Goal: Task Accomplishment & Management: Use online tool/utility

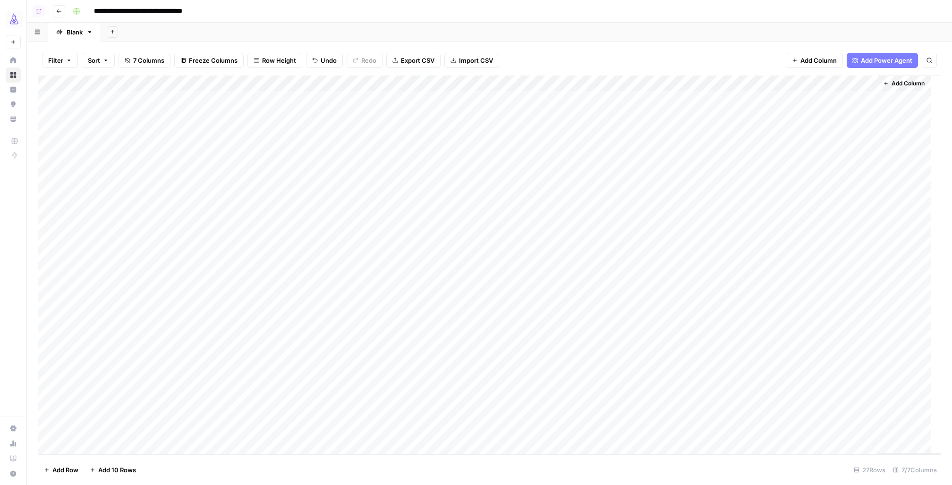
click at [230, 99] on div "Add Column" at bounding box center [489, 265] width 902 height 379
click at [225, 116] on div "Add Column" at bounding box center [489, 265] width 902 height 379
click at [157, 246] on div "Add Column" at bounding box center [489, 265] width 902 height 379
click at [153, 262] on div "Add Column" at bounding box center [489, 265] width 902 height 379
click at [913, 86] on span "Add Column" at bounding box center [907, 83] width 33 height 8
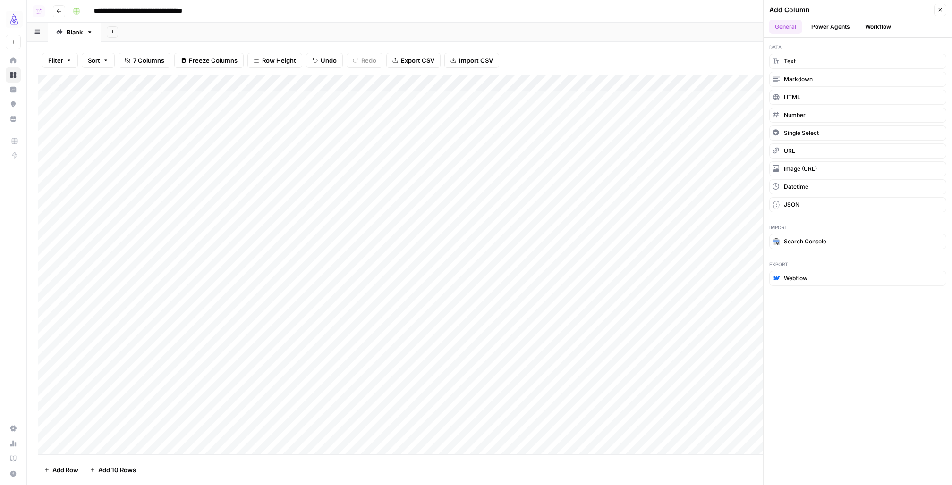
click at [875, 21] on button "Workflow" at bounding box center [877, 27] width 37 height 14
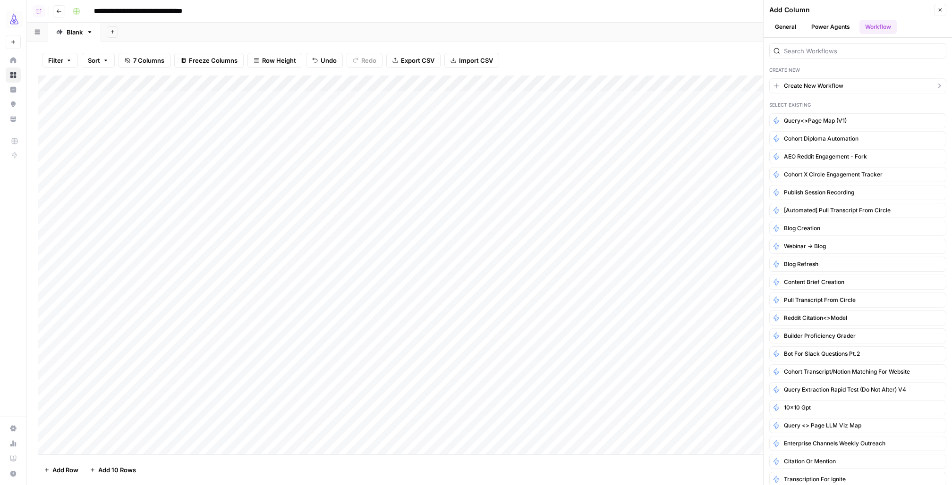
click at [830, 85] on span "Create New Workflow" at bounding box center [813, 86] width 59 height 8
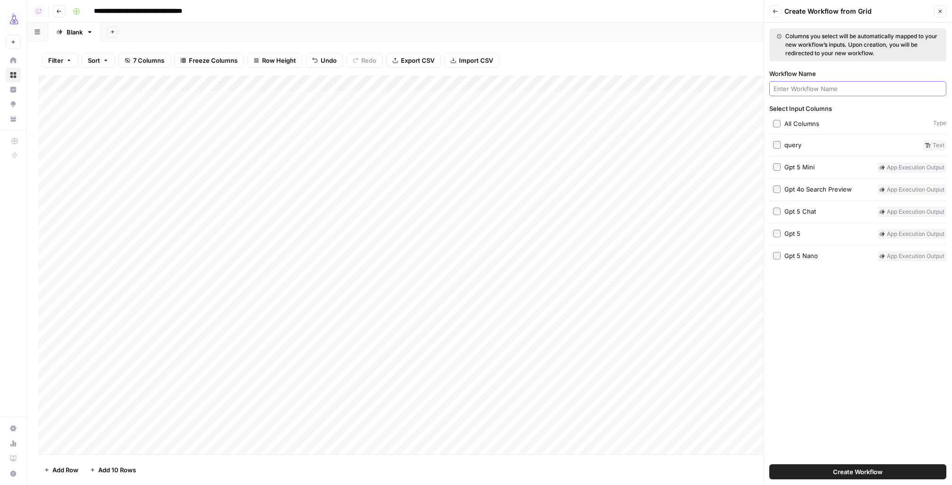
click at [830, 86] on input "Workflow Name" at bounding box center [857, 88] width 169 height 9
type input "gpt-query-test-2"
click at [860, 472] on span "Create Workflow" at bounding box center [858, 471] width 50 height 9
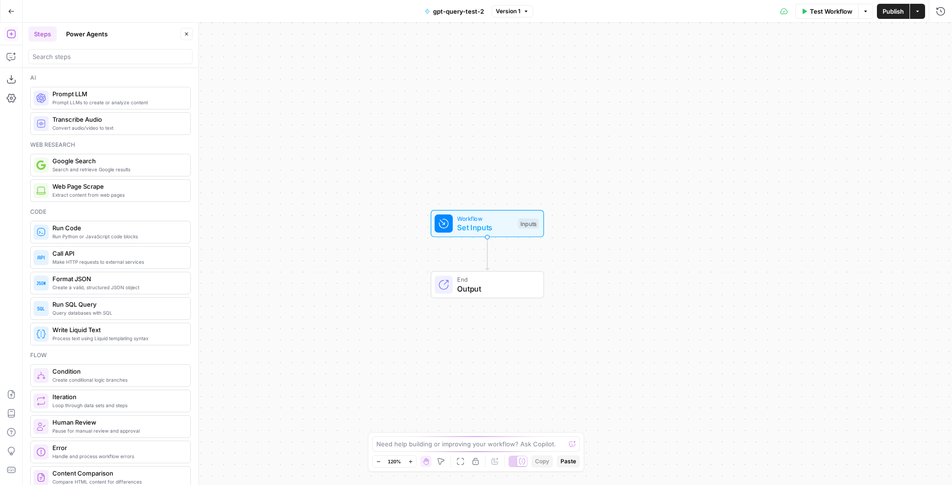
click at [83, 33] on button "Power Agents" at bounding box center [86, 33] width 53 height 15
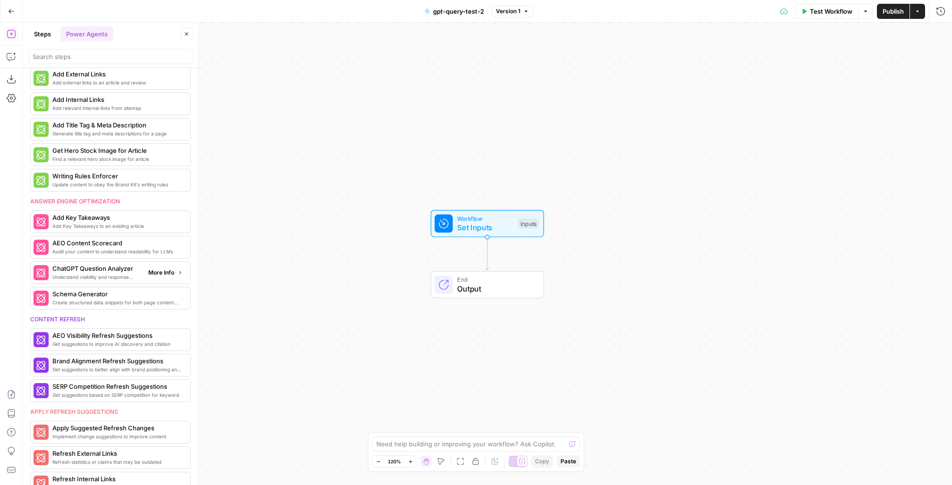
scroll to position [187, 0]
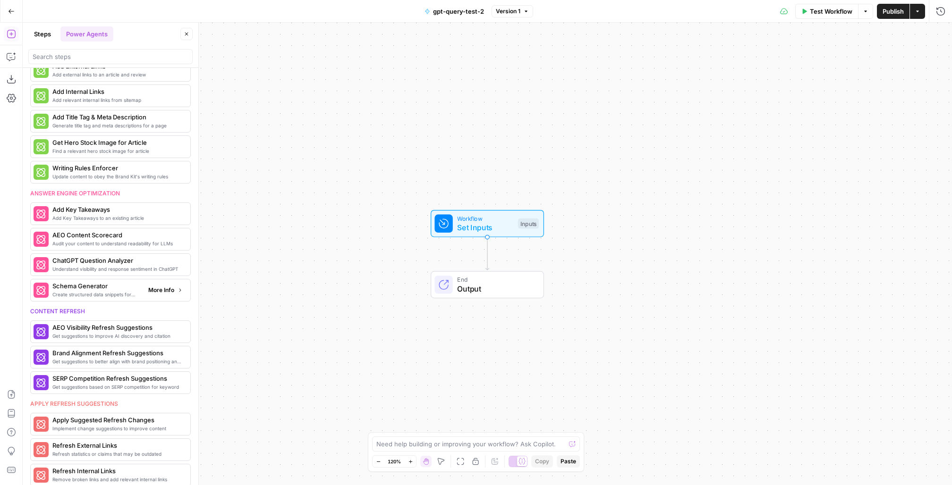
click at [157, 286] on span "More Info" at bounding box center [161, 290] width 26 height 8
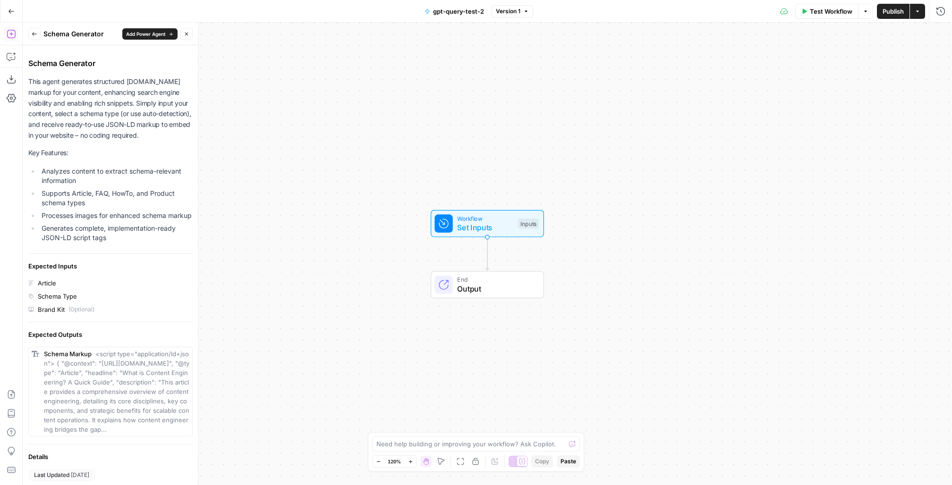
scroll to position [0, 0]
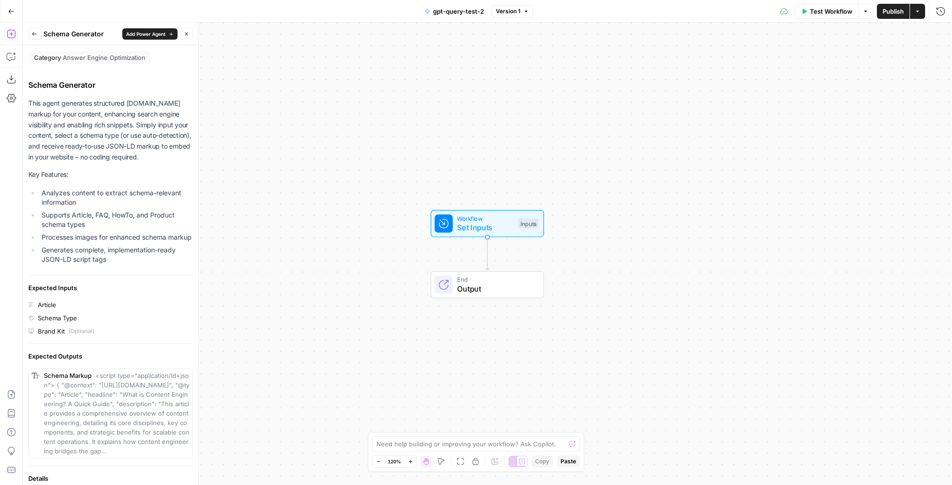
click at [32, 35] on icon "button" at bounding box center [35, 34] width 6 height 6
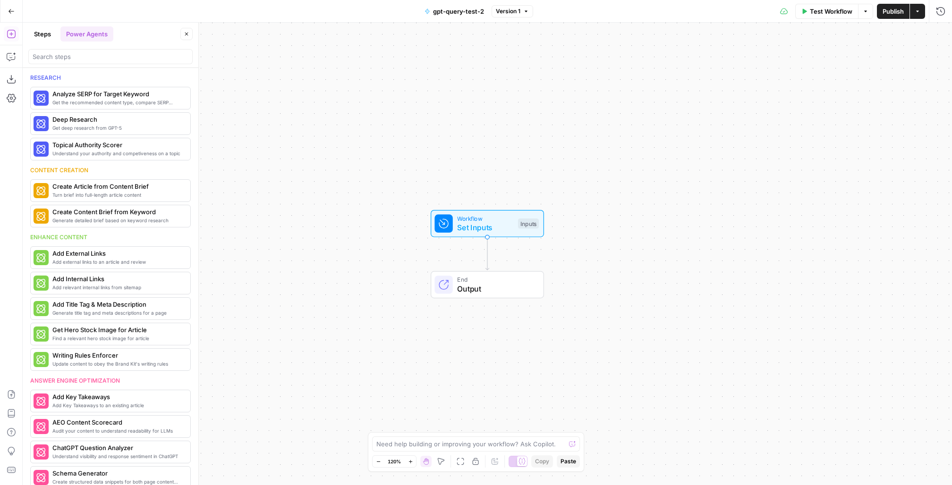
click at [43, 40] on button "Steps" at bounding box center [42, 33] width 28 height 15
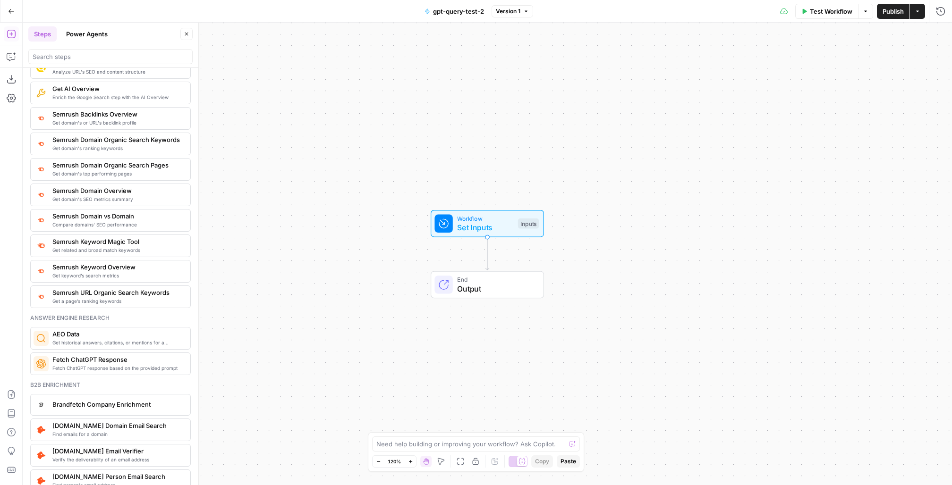
scroll to position [1049, 0]
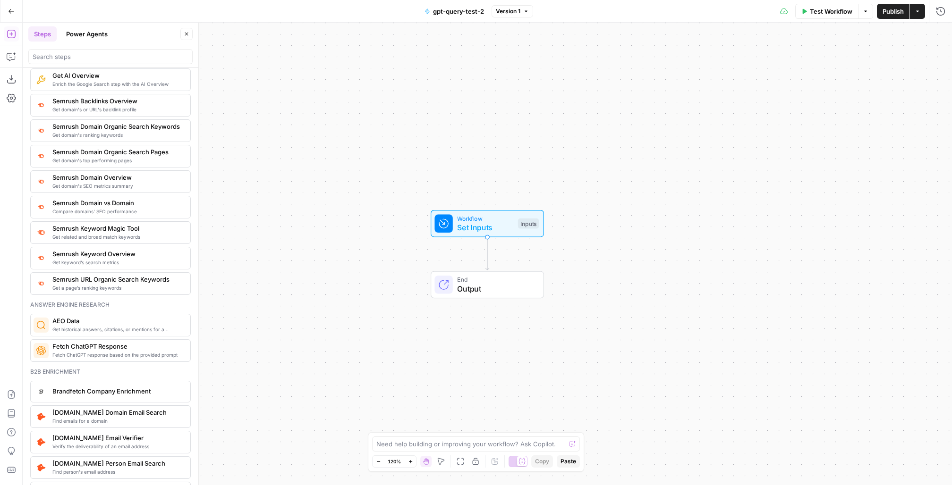
click at [72, 344] on div "Fetch ChatGPT response based on the provided prompt Fetch ChatGPT Response" at bounding box center [110, 350] width 161 height 23
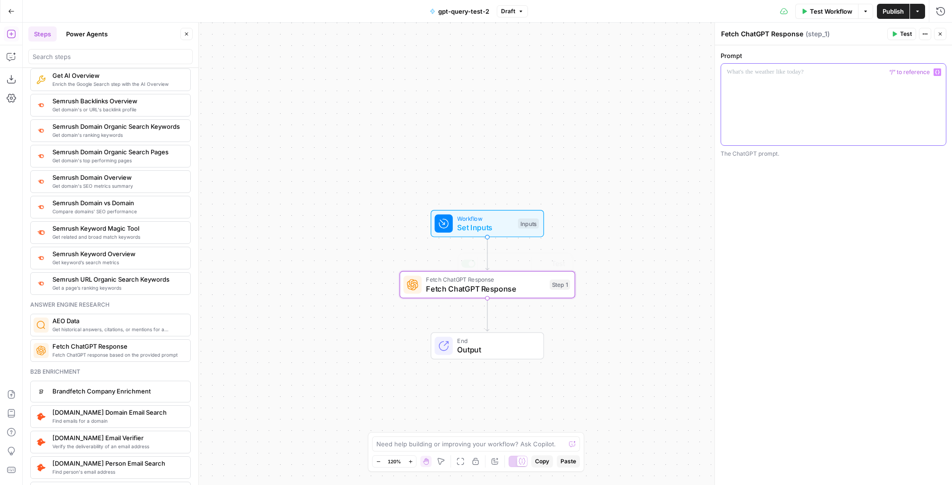
click at [774, 119] on div at bounding box center [833, 105] width 225 height 82
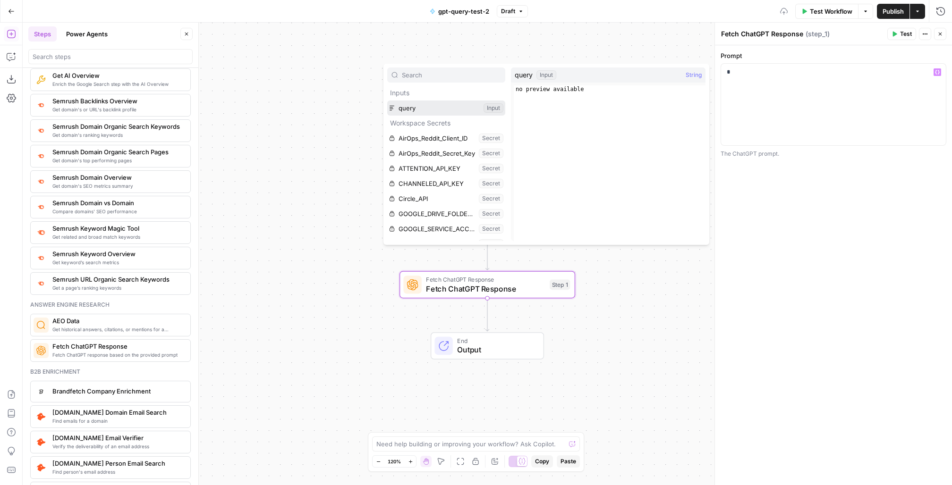
click at [439, 102] on button "Select variable query" at bounding box center [446, 108] width 118 height 15
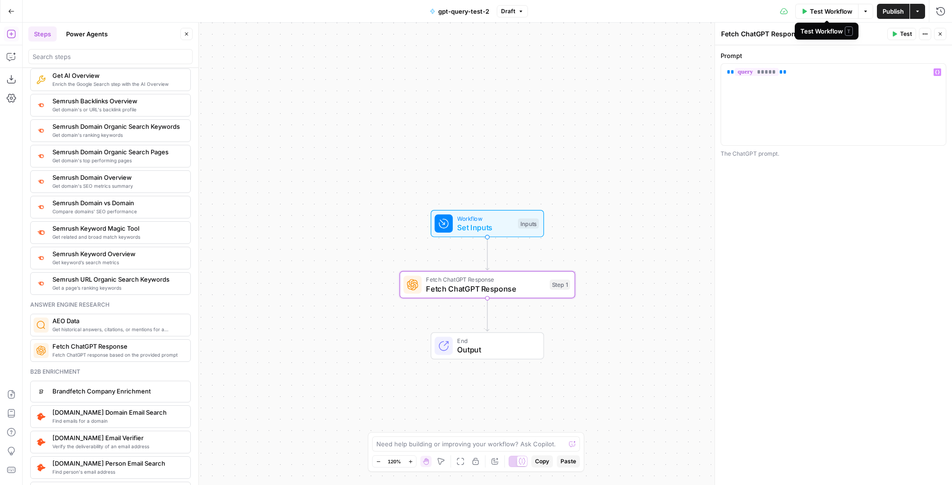
click at [889, 11] on span "Publish" at bounding box center [892, 11] width 21 height 9
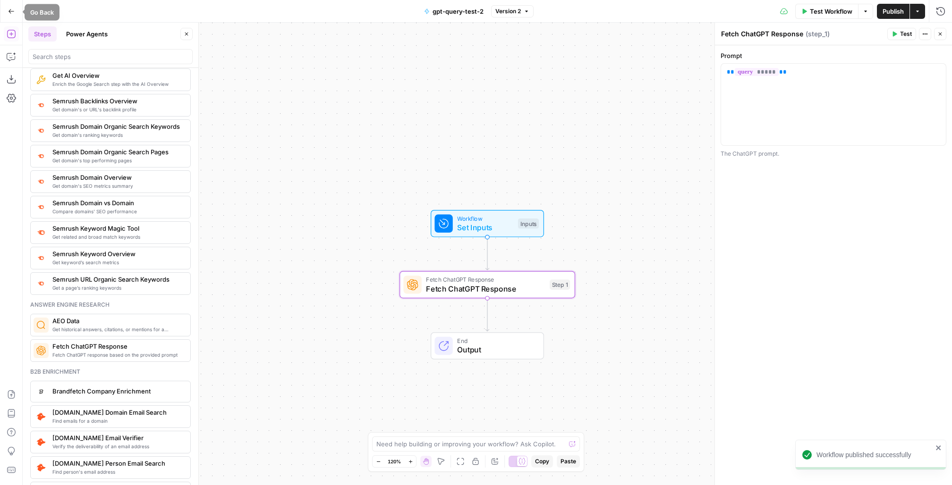
click at [9, 17] on button "Go Back" at bounding box center [11, 11] width 17 height 17
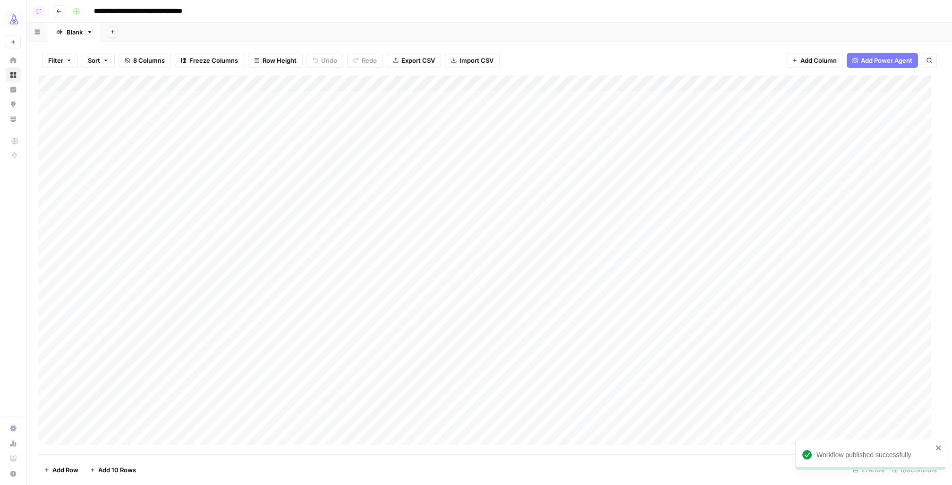
click at [432, 82] on div "Add Column" at bounding box center [489, 265] width 902 height 379
click at [384, 176] on span "Edit Workflow" at bounding box center [400, 175] width 83 height 9
click at [859, 82] on div "Add Column" at bounding box center [489, 265] width 902 height 379
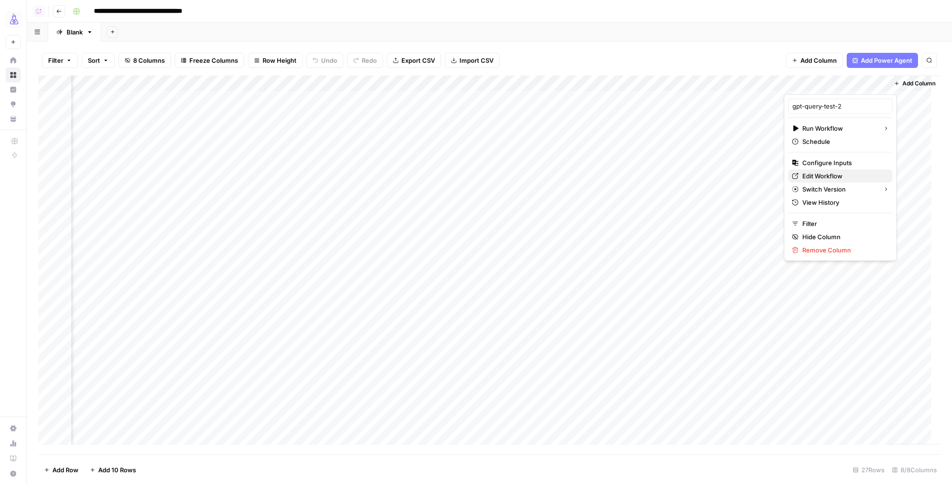
click at [830, 175] on span "Edit Workflow" at bounding box center [843, 175] width 83 height 9
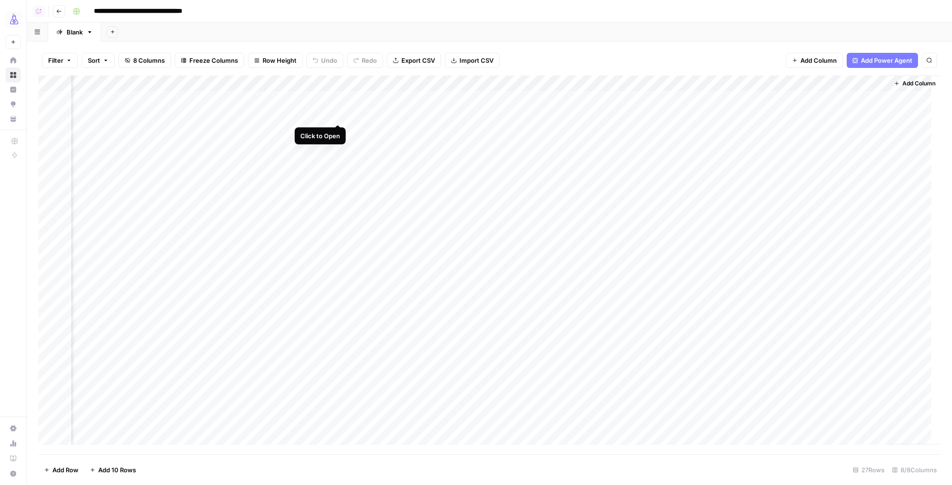
click at [338, 115] on div "Add Column" at bounding box center [489, 265] width 902 height 379
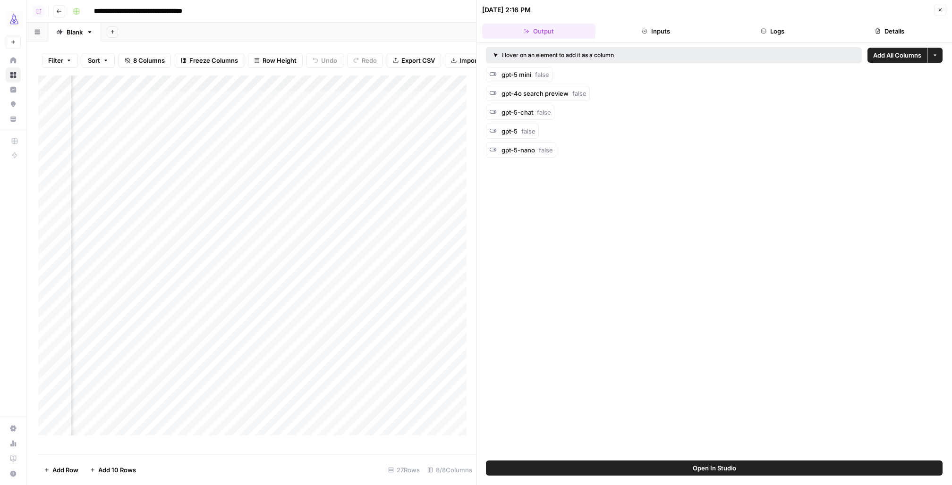
click at [770, 29] on button "Logs" at bounding box center [772, 31] width 113 height 15
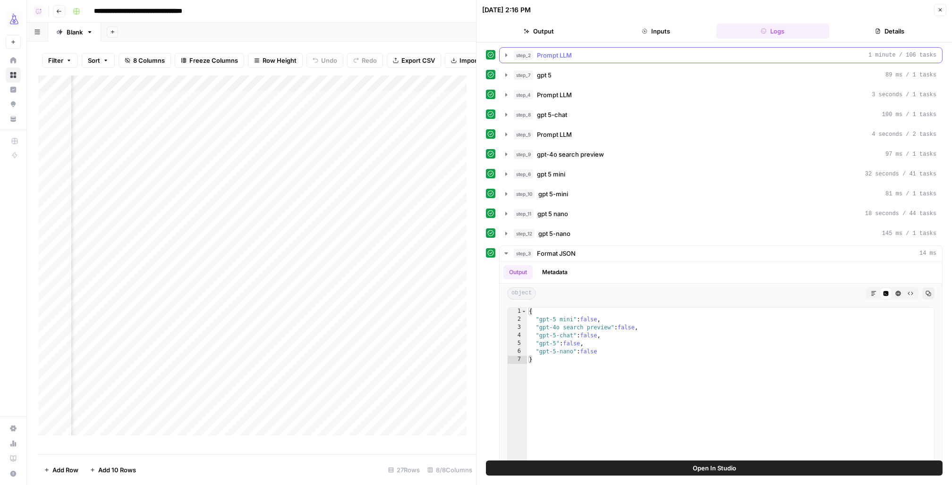
click at [507, 54] on icon "button" at bounding box center [506, 54] width 2 height 3
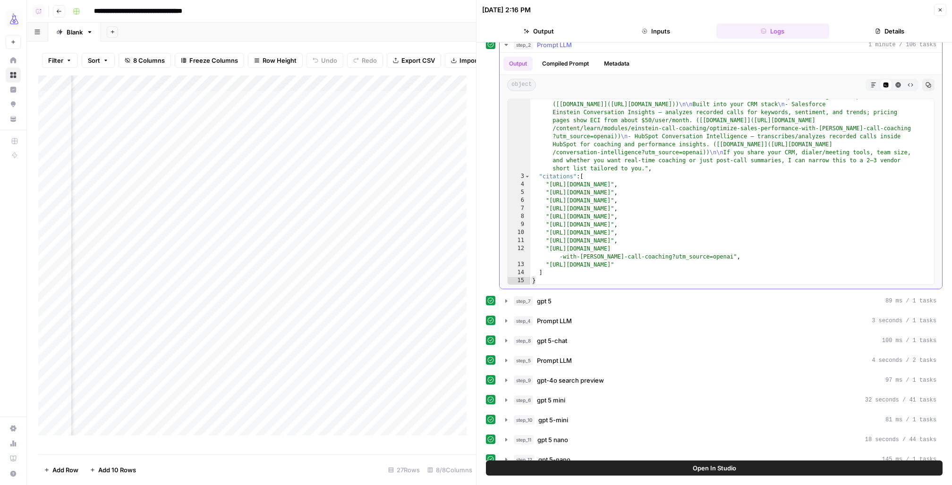
scroll to position [14, 0]
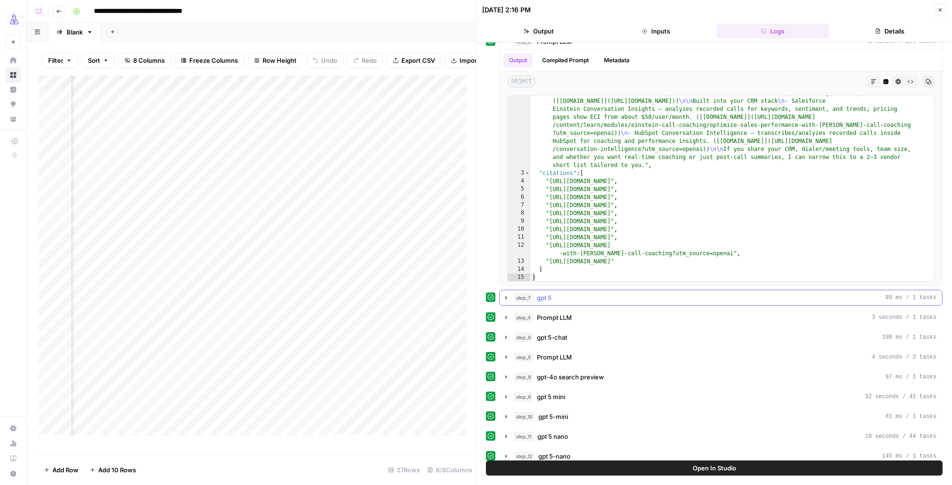
click at [506, 296] on icon "button" at bounding box center [506, 297] width 2 height 3
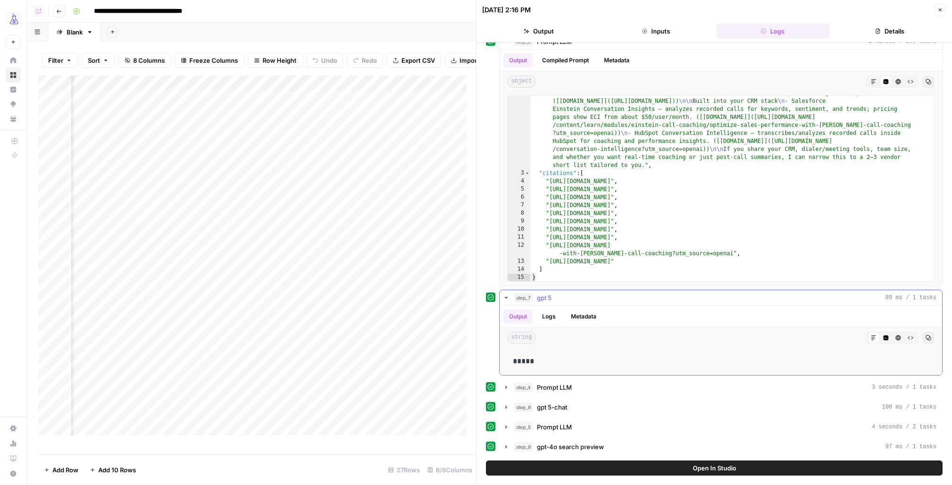
click at [509, 296] on icon "button" at bounding box center [506, 298] width 8 height 8
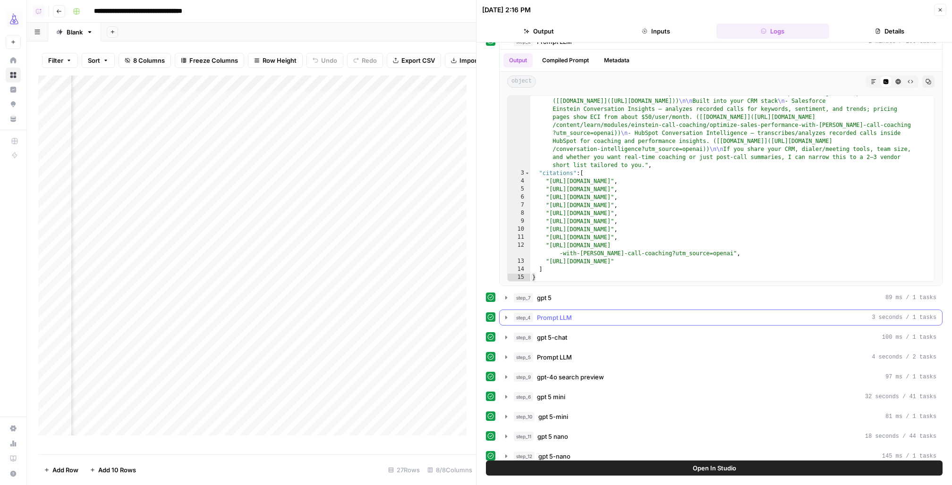
click at [506, 318] on icon "button" at bounding box center [506, 318] width 8 height 8
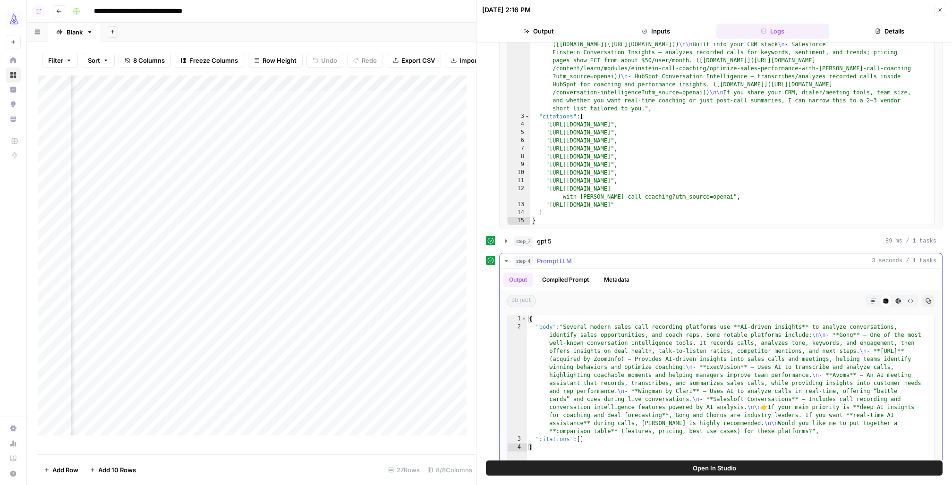
scroll to position [0, 0]
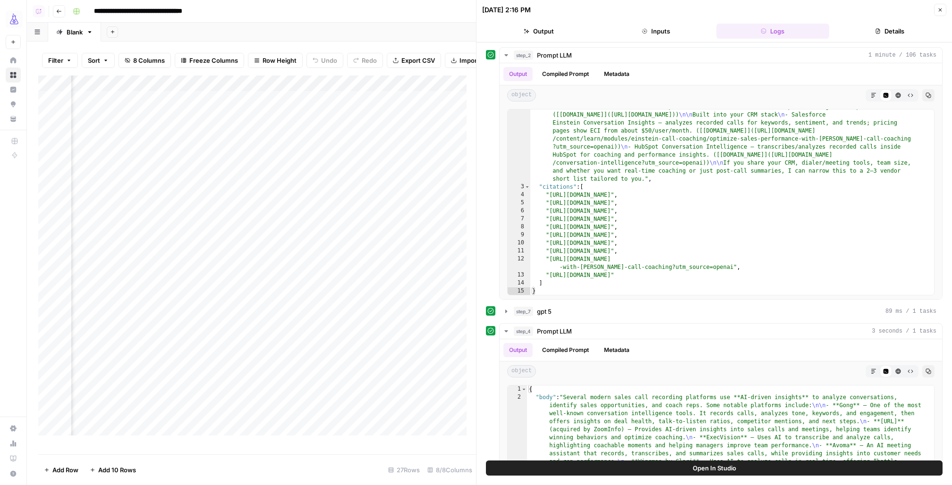
click at [895, 27] on button "Details" at bounding box center [889, 31] width 113 height 15
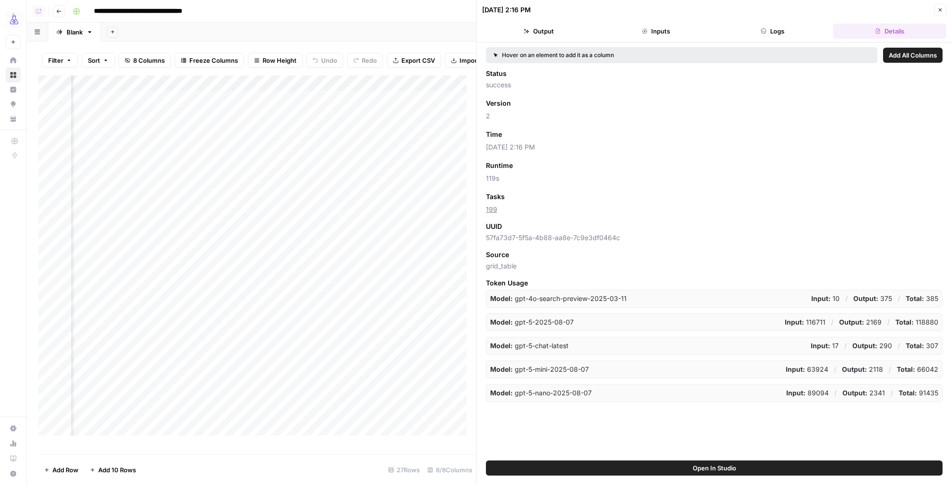
click at [772, 33] on button "Logs" at bounding box center [772, 31] width 113 height 15
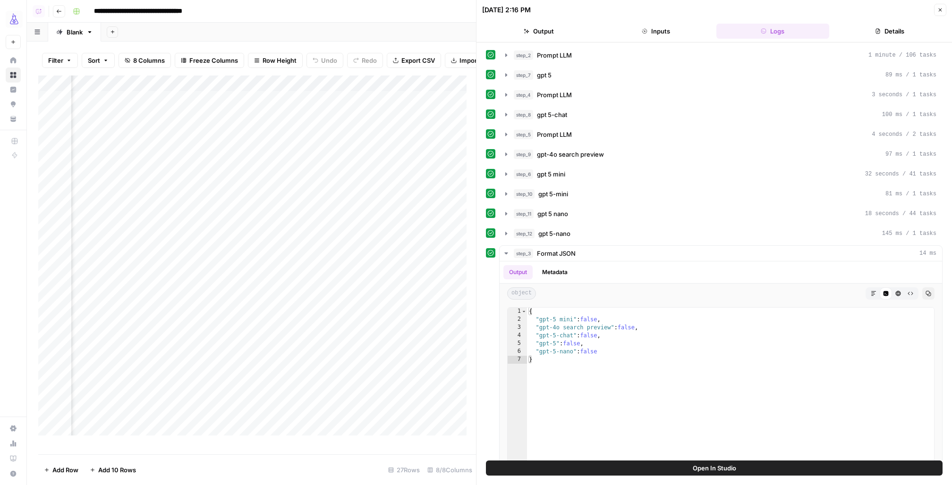
click at [628, 466] on button "Open In Studio" at bounding box center [714, 468] width 457 height 15
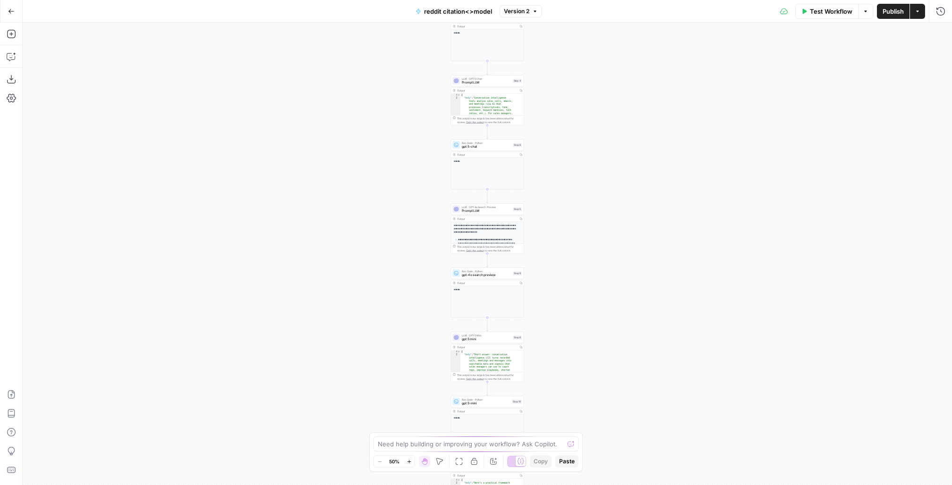
click at [473, 274] on span "gpt-4o search preview" at bounding box center [486, 275] width 49 height 5
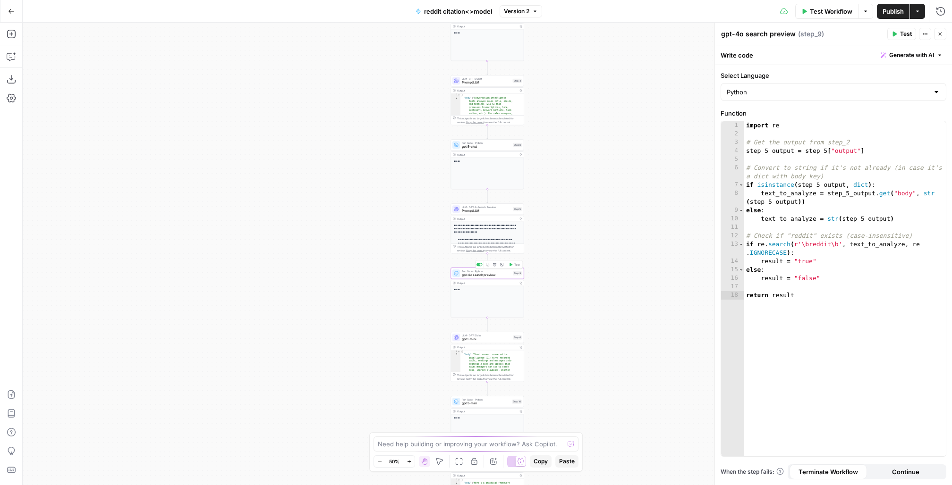
click at [487, 264] on icon "button" at bounding box center [488, 265] width 4 height 4
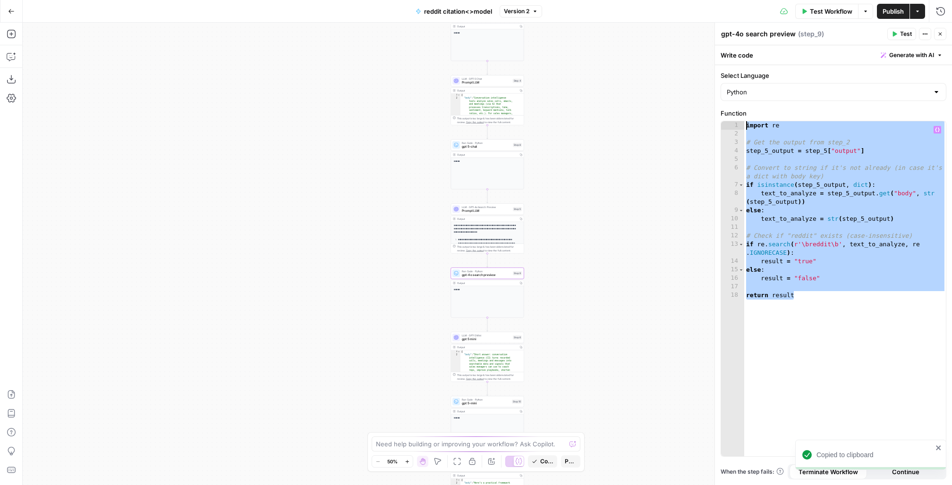
drag, startPoint x: 819, startPoint y: 308, endPoint x: 702, endPoint y: 89, distance: 248.6
click at [702, 89] on body "Copied to clipboard AirOps Growth New Home Browse Insights Opportunities Your D…" at bounding box center [476, 242] width 952 height 485
type textarea "*********"
click at [15, 11] on button "Go Back" at bounding box center [11, 11] width 17 height 17
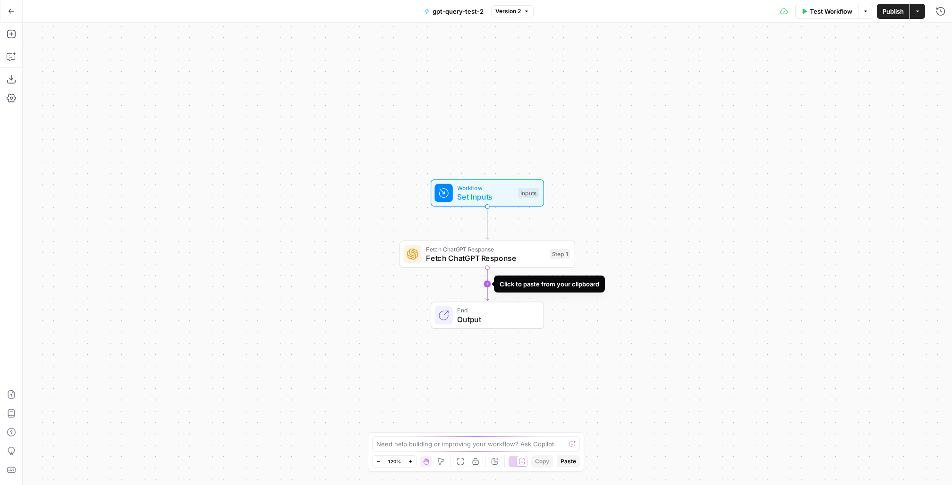
click at [489, 284] on icon "Edge from step_1 to end" at bounding box center [486, 284] width 3 height 33
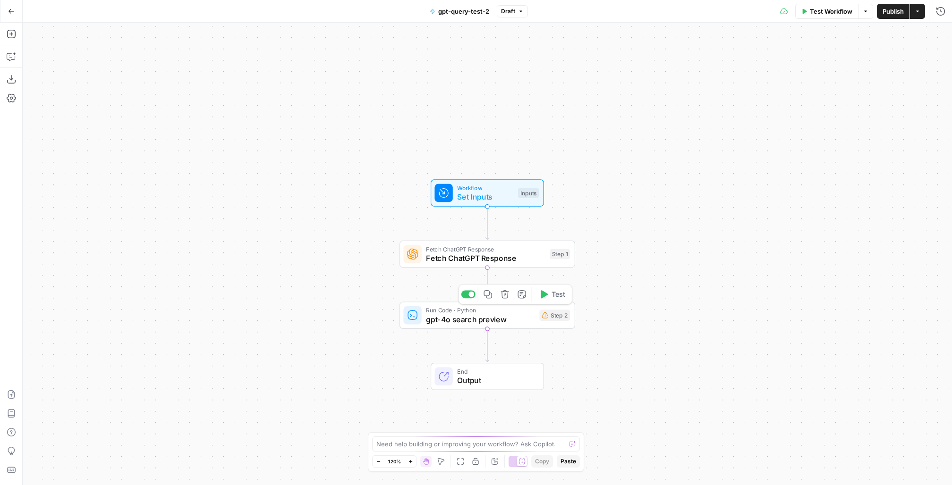
click at [477, 319] on span "gpt-4o search preview" at bounding box center [480, 319] width 109 height 11
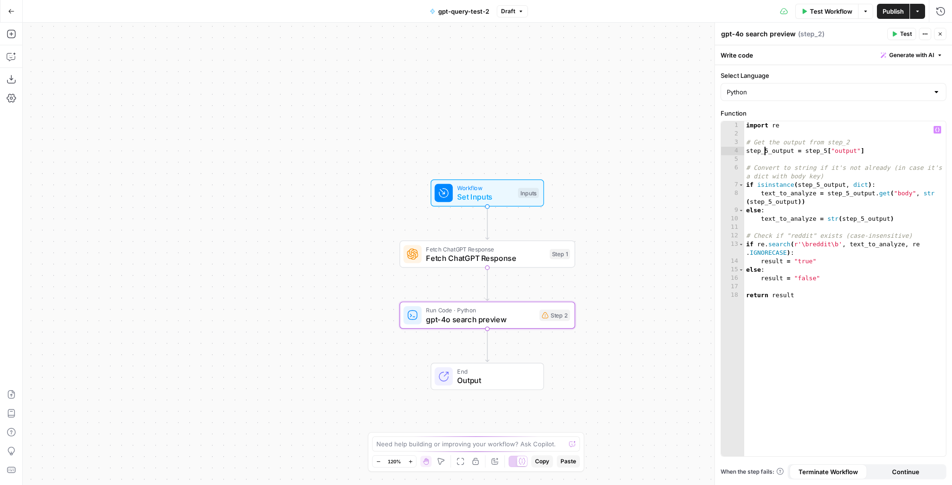
click at [766, 152] on div "import re # Get the output from step_2 step_5_output = step_5 [ "output" ] # Co…" at bounding box center [845, 297] width 202 height 353
click at [827, 152] on div "import re # Get the output from step_2 step_1_output = step_5 [ "output" ] # Co…" at bounding box center [845, 297] width 202 height 353
click at [820, 182] on div "import re # Get the output from step_2 step_1_output = step_1 [ "output" ] # Co…" at bounding box center [845, 297] width 202 height 353
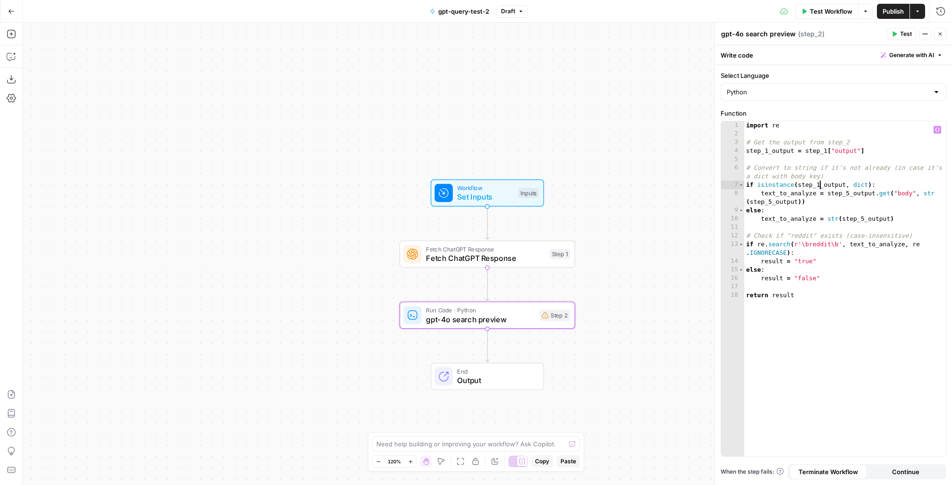
scroll to position [0, 57]
click at [771, 204] on div "import re # Get the output from step_2 step_1_output = step_1 [ "output" ] # Co…" at bounding box center [845, 297] width 202 height 353
click at [864, 217] on div "import re # Get the output from step_2 step_1_output = step_1 [ "output" ] # Co…" at bounding box center [845, 297] width 202 height 353
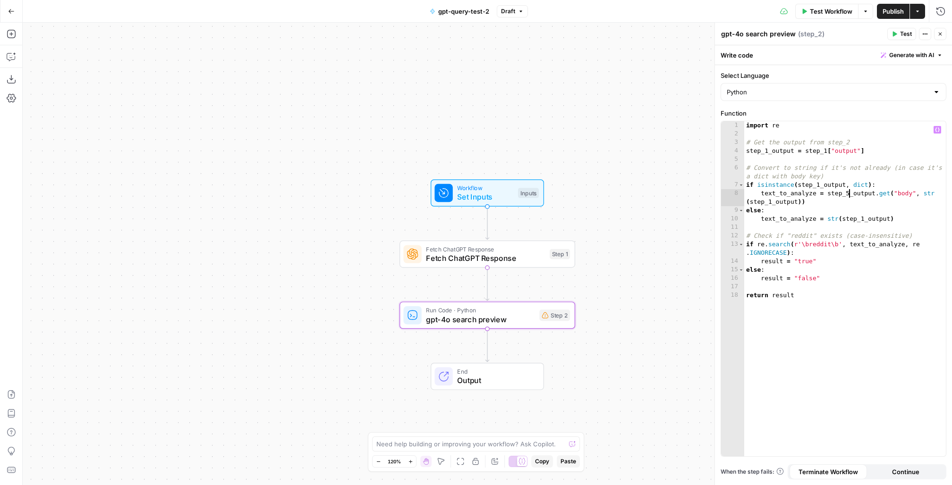
click at [849, 196] on div "import re # Get the output from step_2 step_1_output = step_1 [ "output" ] # Co…" at bounding box center [845, 297] width 202 height 353
type textarea "**********"
click at [519, 170] on span "Test Step" at bounding box center [519, 172] width 30 height 10
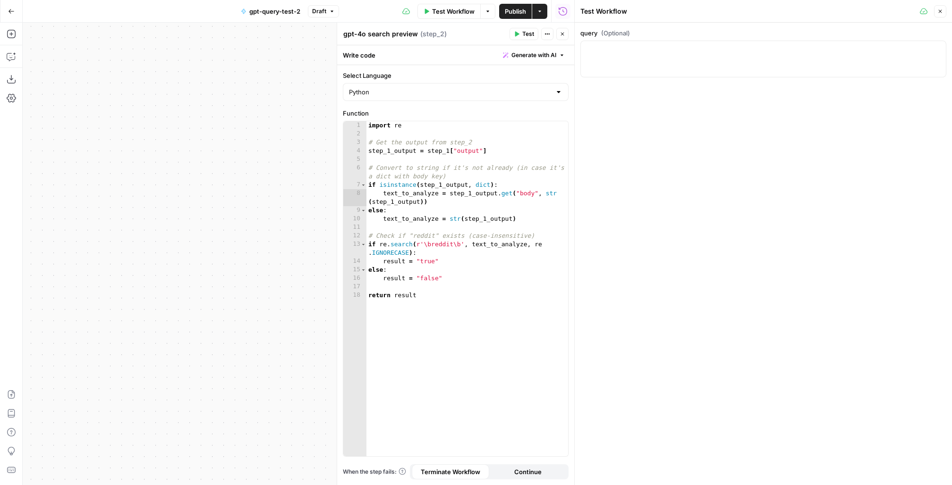
click at [601, 55] on div at bounding box center [763, 59] width 366 height 37
paste textarea "Which sales call recording platform offers AI-driven insights?"
type textarea "Which sales call recording platform offers AI-driven insights?"
click at [450, 11] on span "Test Workflow" at bounding box center [453, 11] width 42 height 9
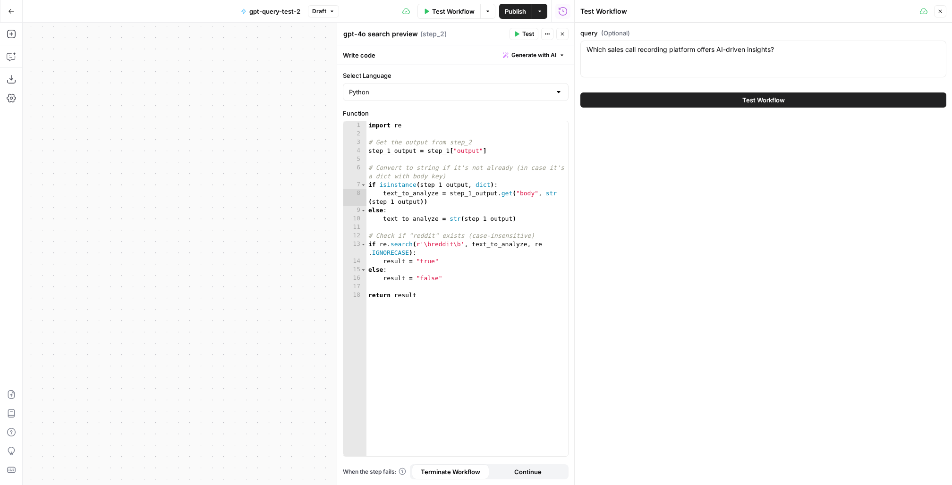
click at [694, 100] on button "Test Workflow" at bounding box center [763, 100] width 366 height 15
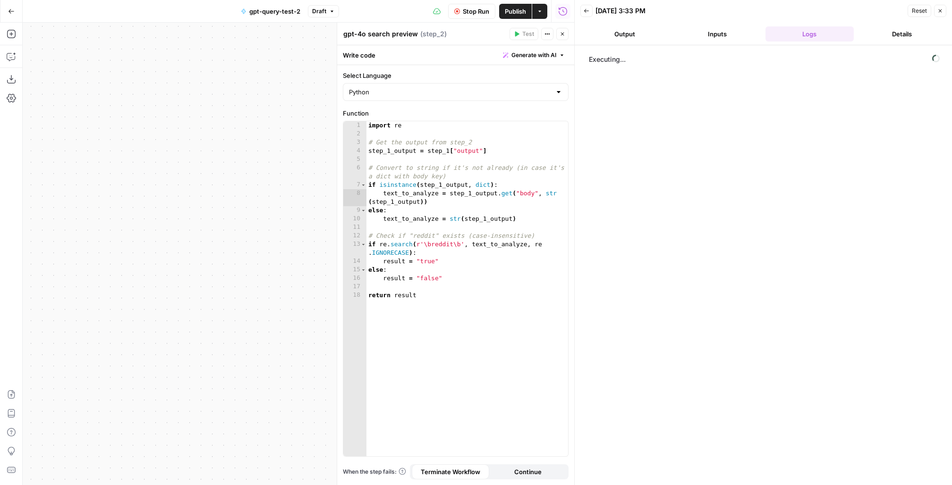
click at [560, 31] on icon "button" at bounding box center [562, 34] width 6 height 6
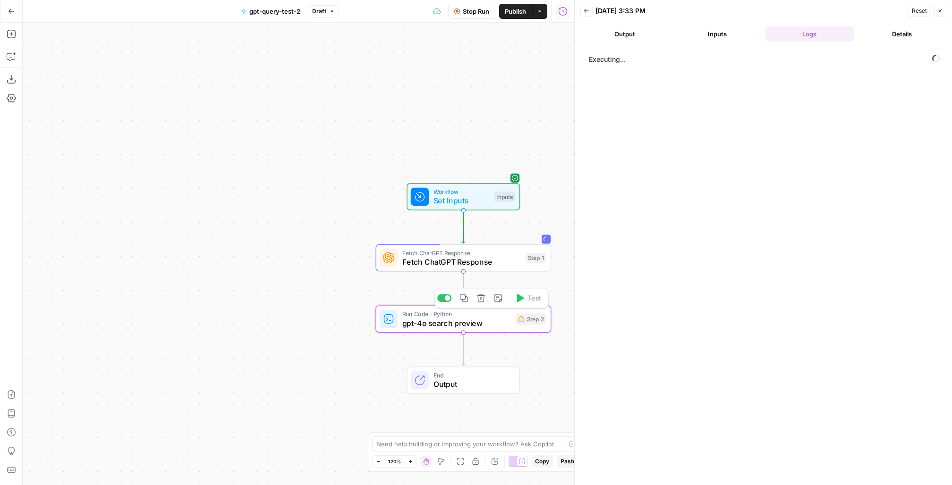
click at [495, 322] on span "gpt-4o search preview" at bounding box center [456, 323] width 109 height 11
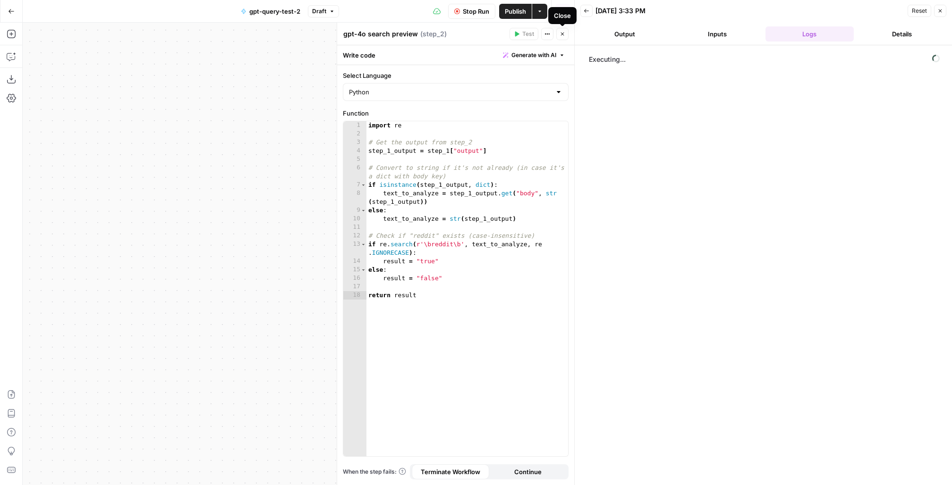
click at [560, 34] on icon "button" at bounding box center [562, 34] width 6 height 6
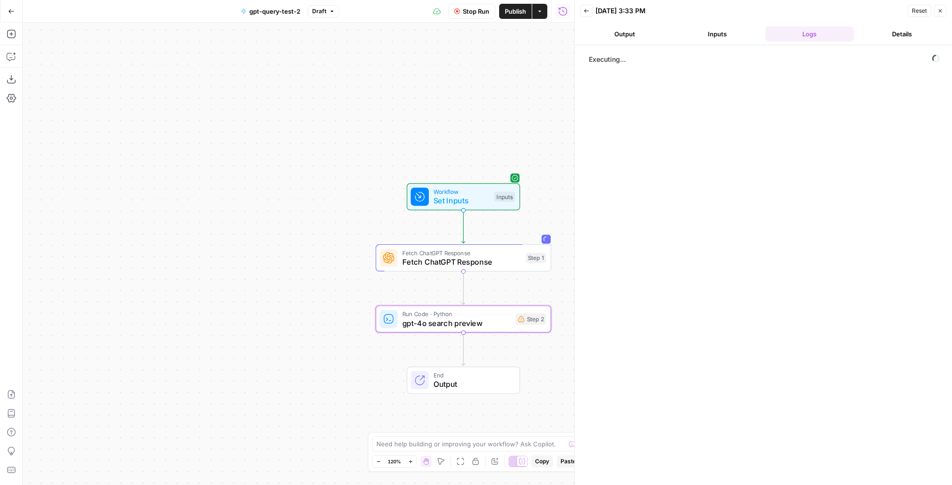
click at [620, 37] on button "Output" at bounding box center [624, 33] width 89 height 15
click at [809, 32] on button "Logs" at bounding box center [809, 33] width 89 height 15
click at [470, 197] on span "Set Inputs" at bounding box center [461, 200] width 56 height 11
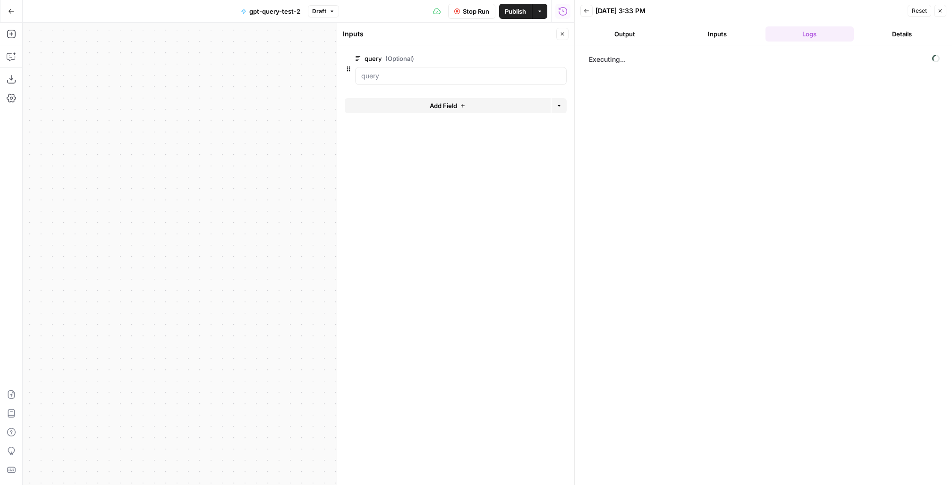
click at [563, 34] on icon "button" at bounding box center [562, 34] width 6 height 6
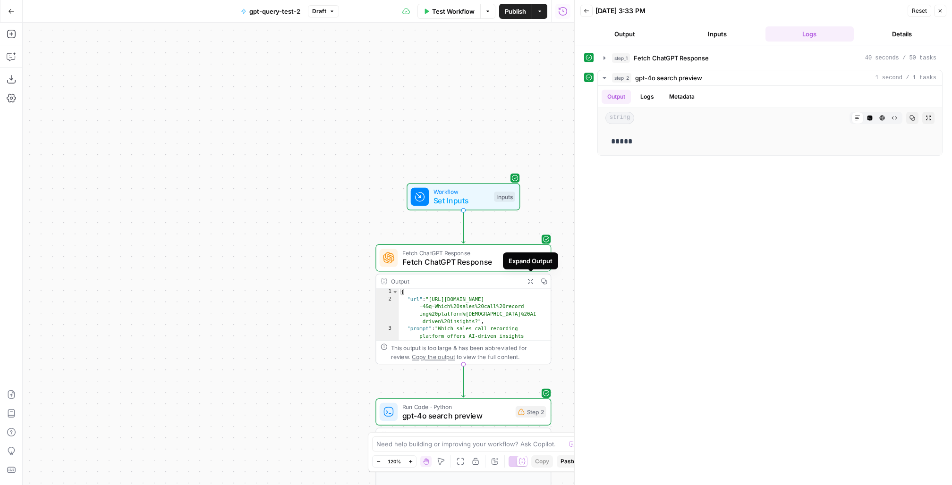
click at [529, 280] on icon "button" at bounding box center [530, 281] width 6 height 6
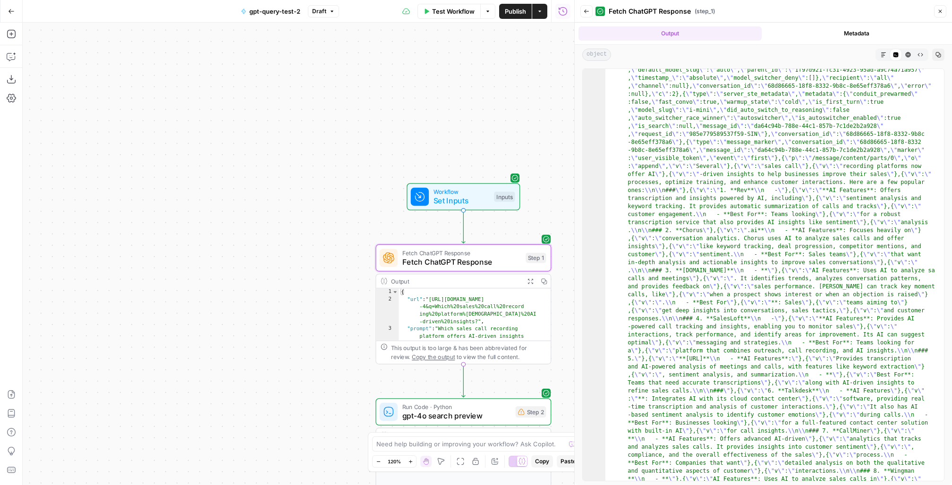
scroll to position [1046, 0]
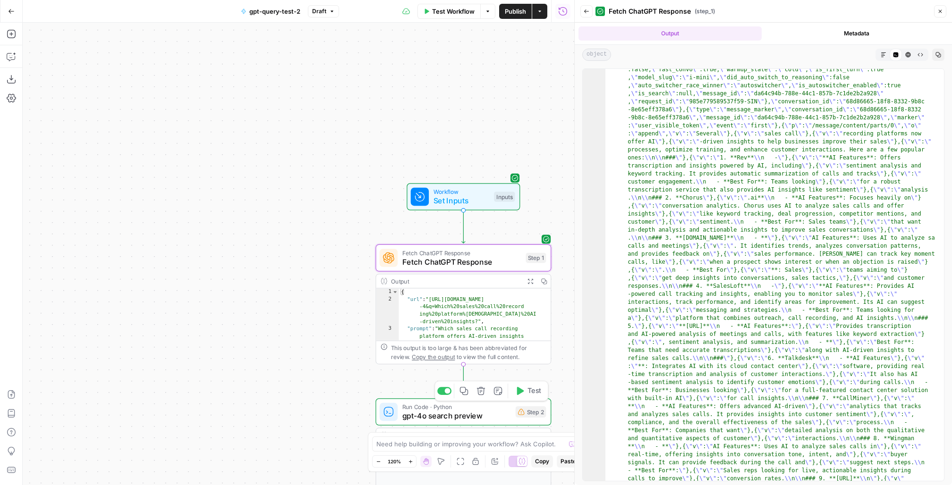
click at [511, 418] on div "Run Code · Python gpt-4o search preview Step 2 Copy step Delete step Add Note T…" at bounding box center [463, 412] width 167 height 19
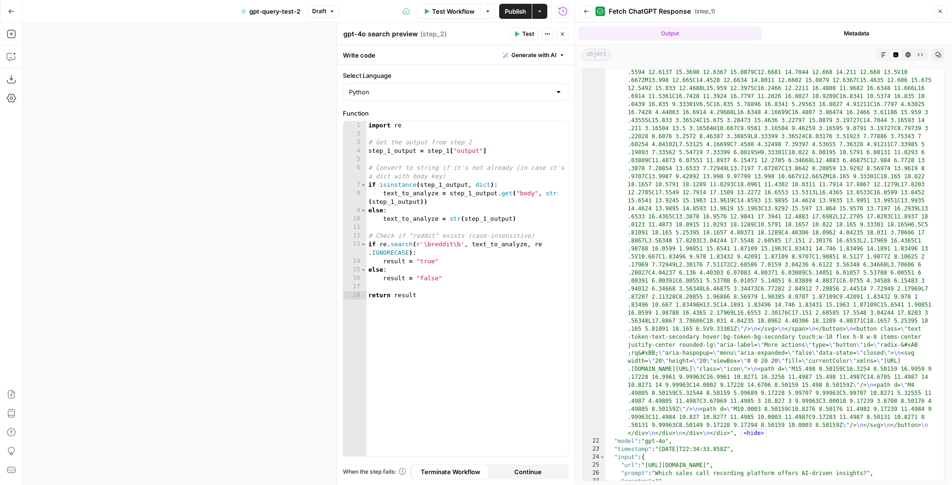
scroll to position [2701, 0]
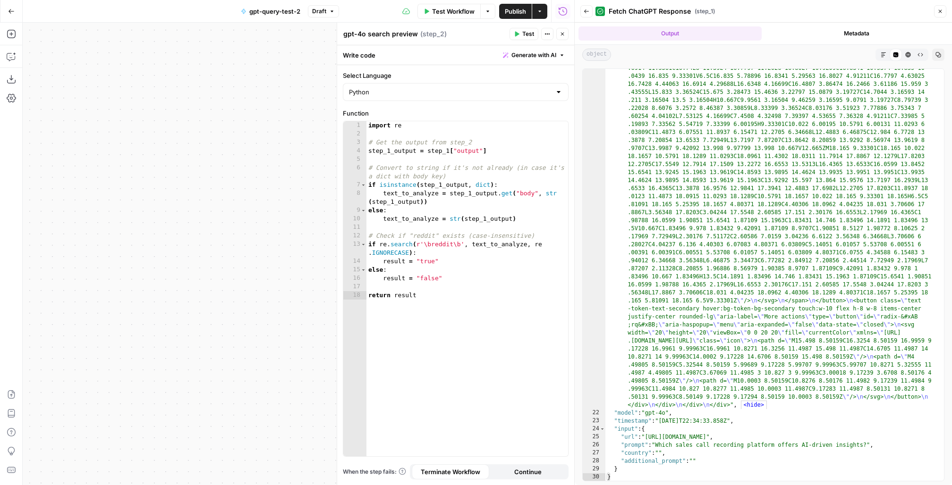
click at [943, 14] on icon "button" at bounding box center [940, 11] width 6 height 6
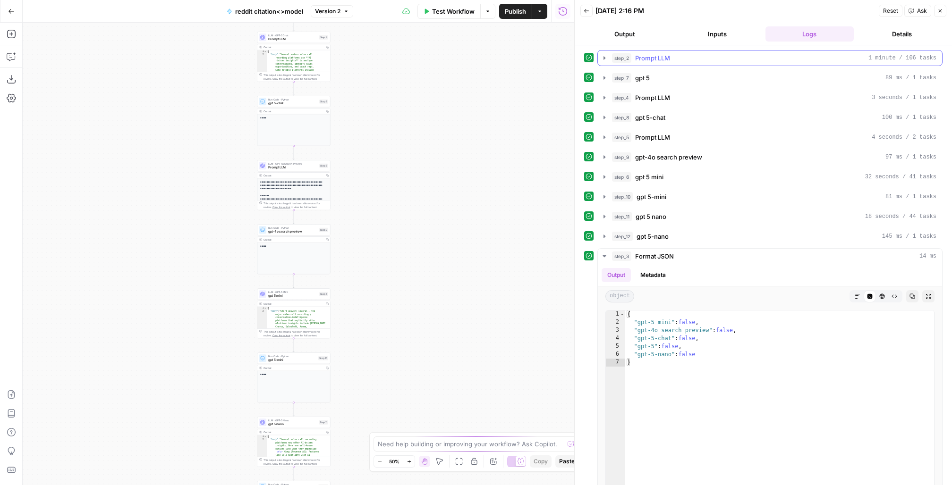
click at [599, 53] on button "step_2 Prompt LLM 1 minute / 106 tasks" at bounding box center [770, 58] width 344 height 15
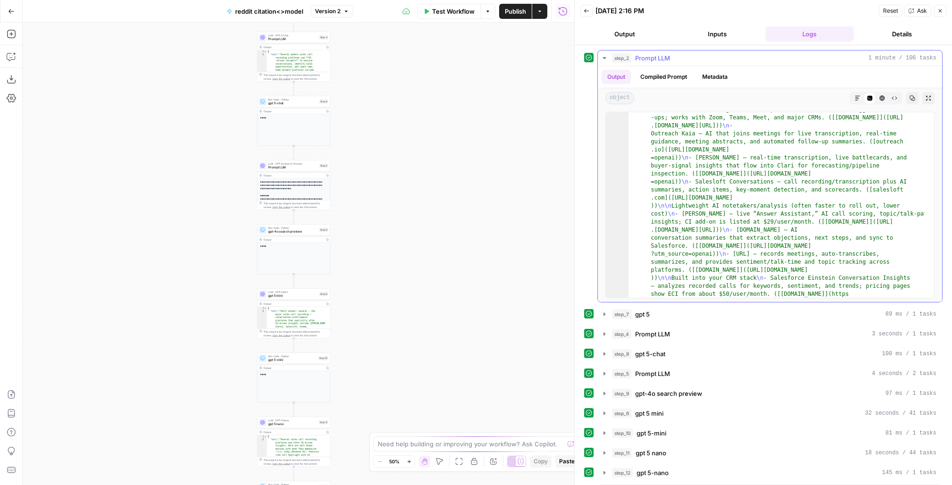
scroll to position [247, 0]
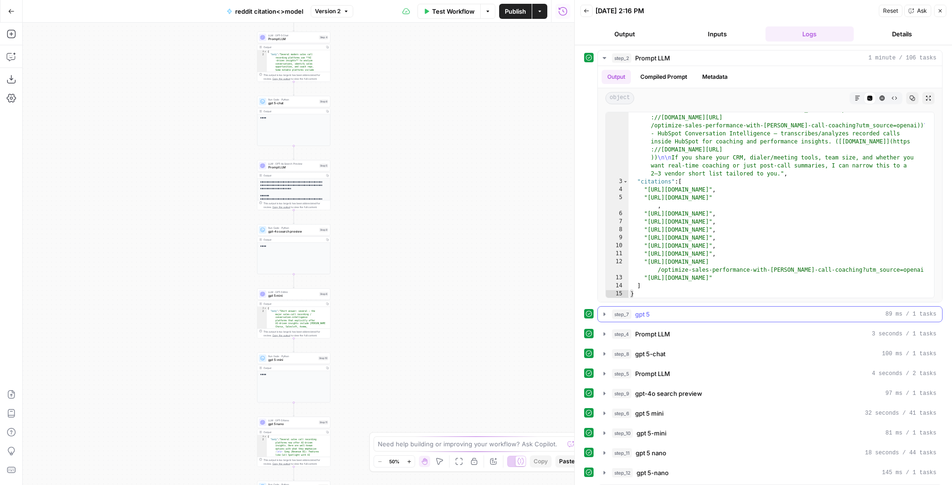
click at [605, 315] on icon "button" at bounding box center [605, 315] width 8 height 8
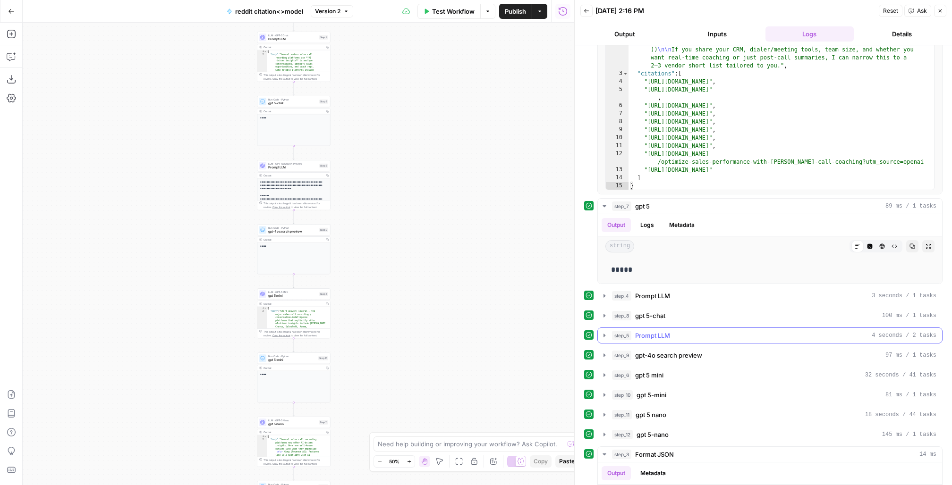
scroll to position [131, 0]
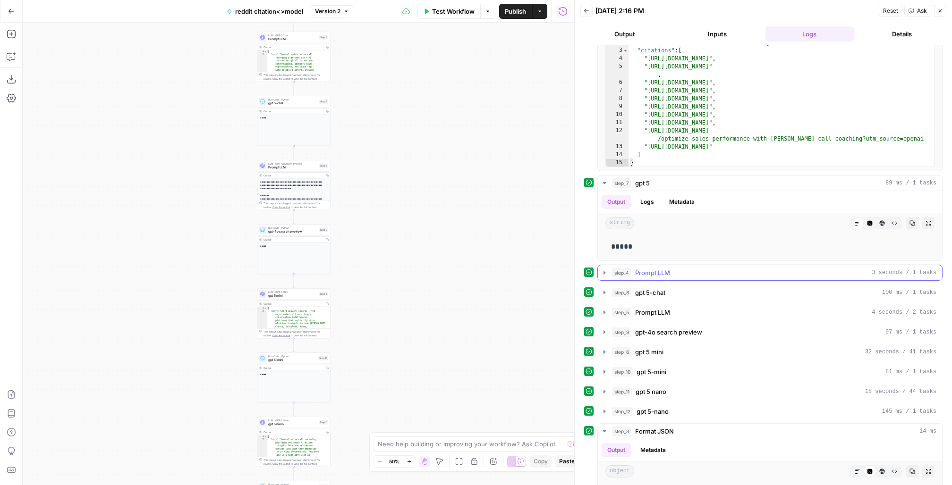
click at [606, 269] on icon "button" at bounding box center [605, 273] width 8 height 8
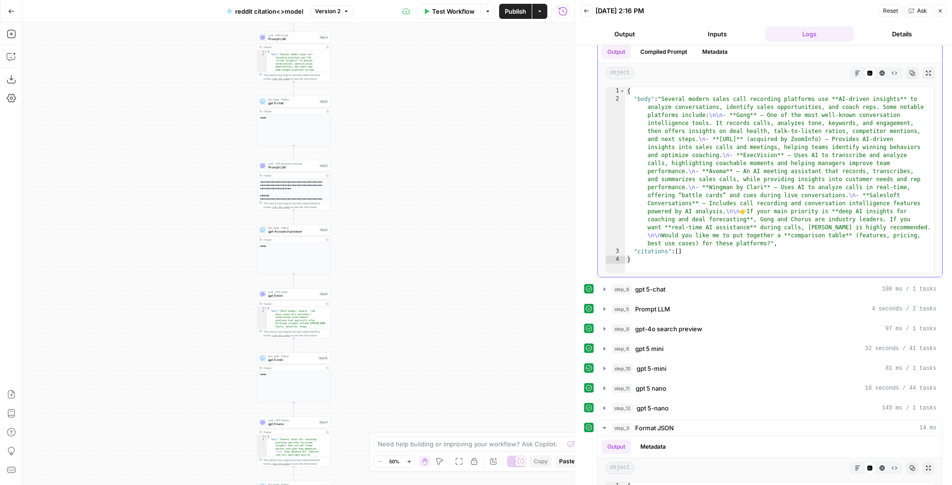
scroll to position [376, 0]
